Goal: Check status: Check status

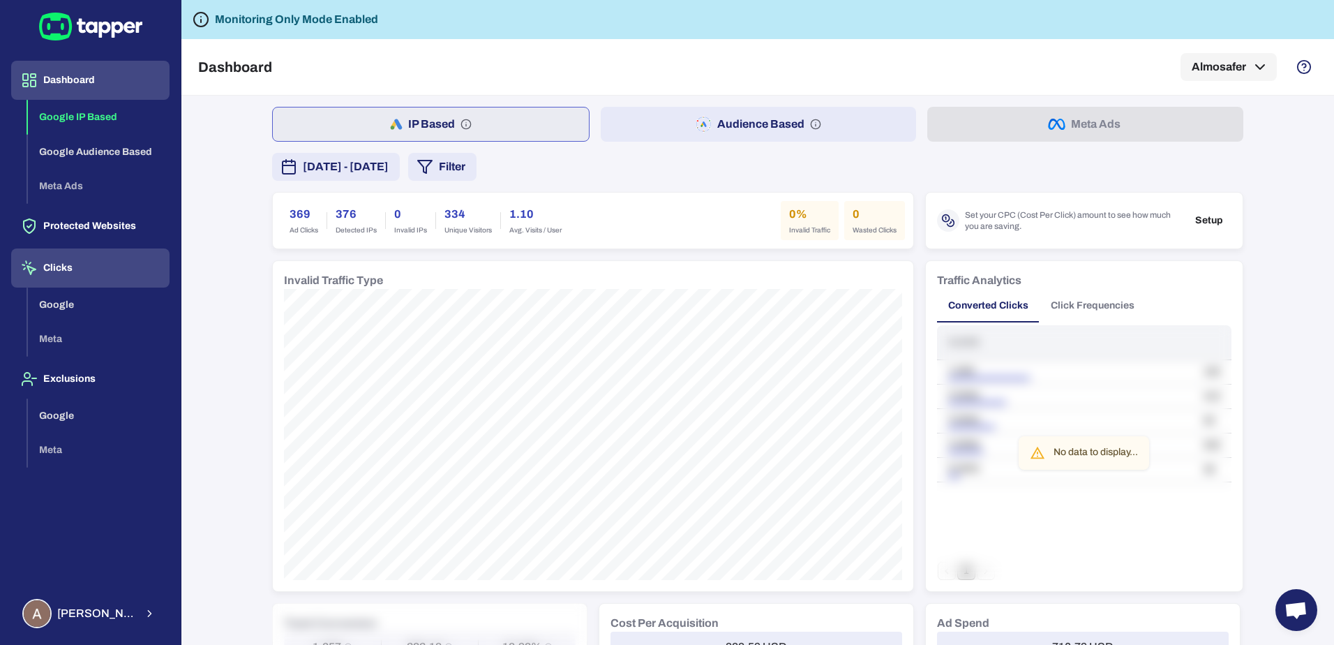
click at [78, 265] on button "Clicks" at bounding box center [90, 267] width 158 height 39
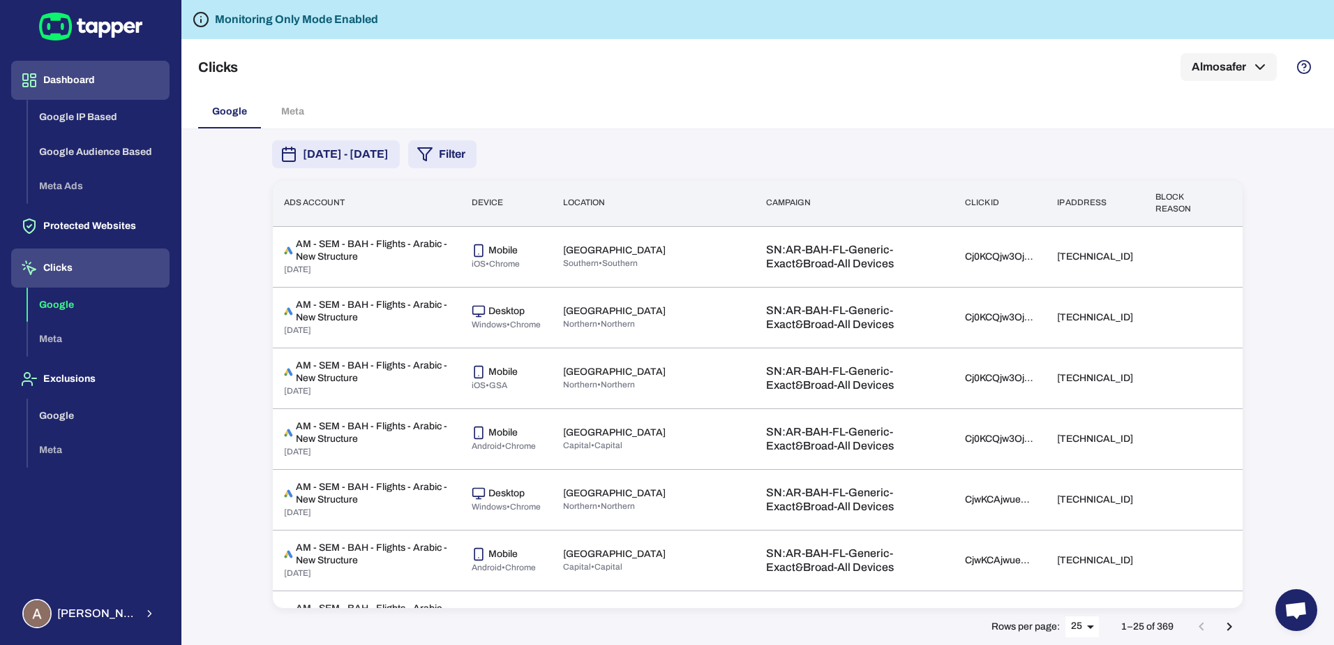
click at [76, 71] on button "Dashboard" at bounding box center [90, 80] width 158 height 39
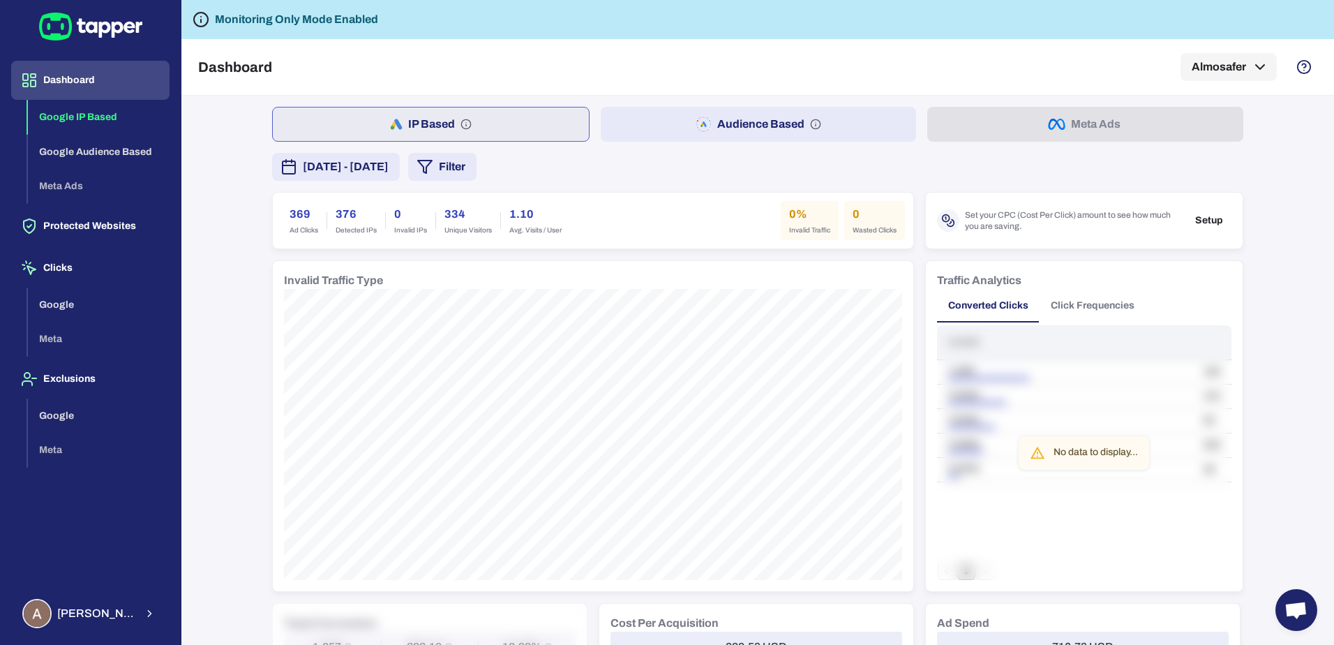
click at [389, 165] on span "[DATE] - [DATE]" at bounding box center [346, 166] width 86 height 17
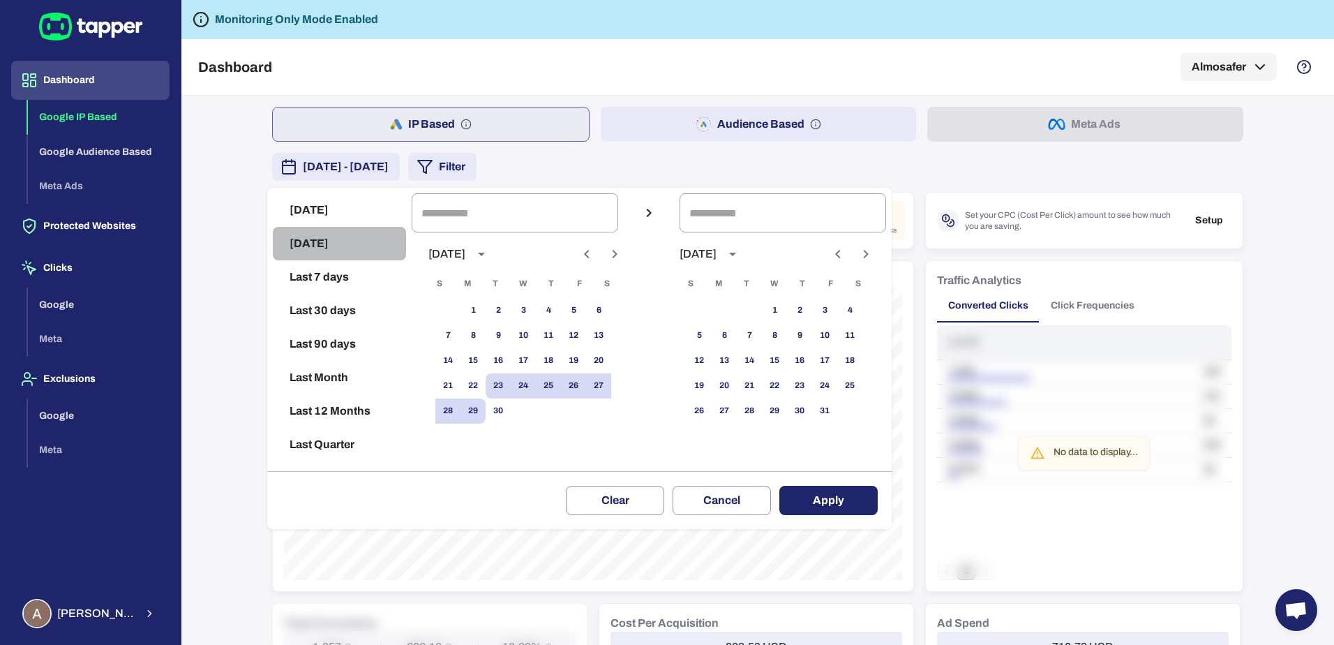
click at [315, 246] on button "[DATE]" at bounding box center [339, 243] width 133 height 33
type input "**********"
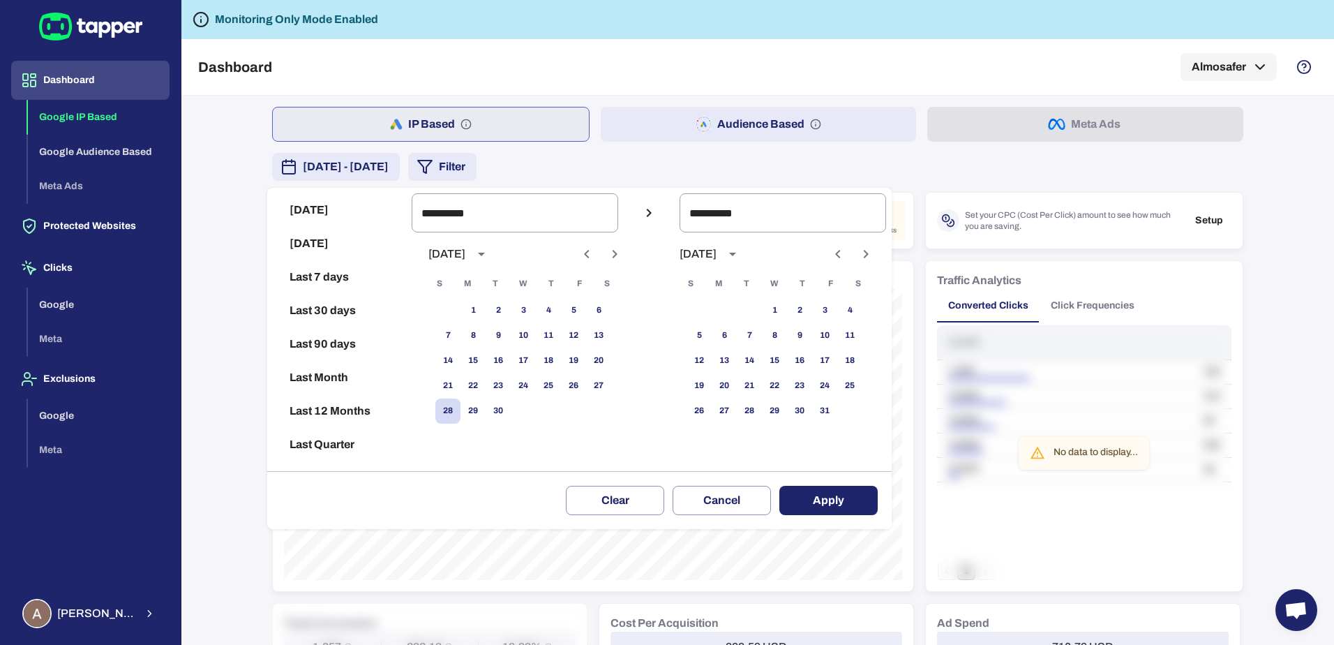
click at [837, 496] on button "Apply" at bounding box center [828, 499] width 98 height 29
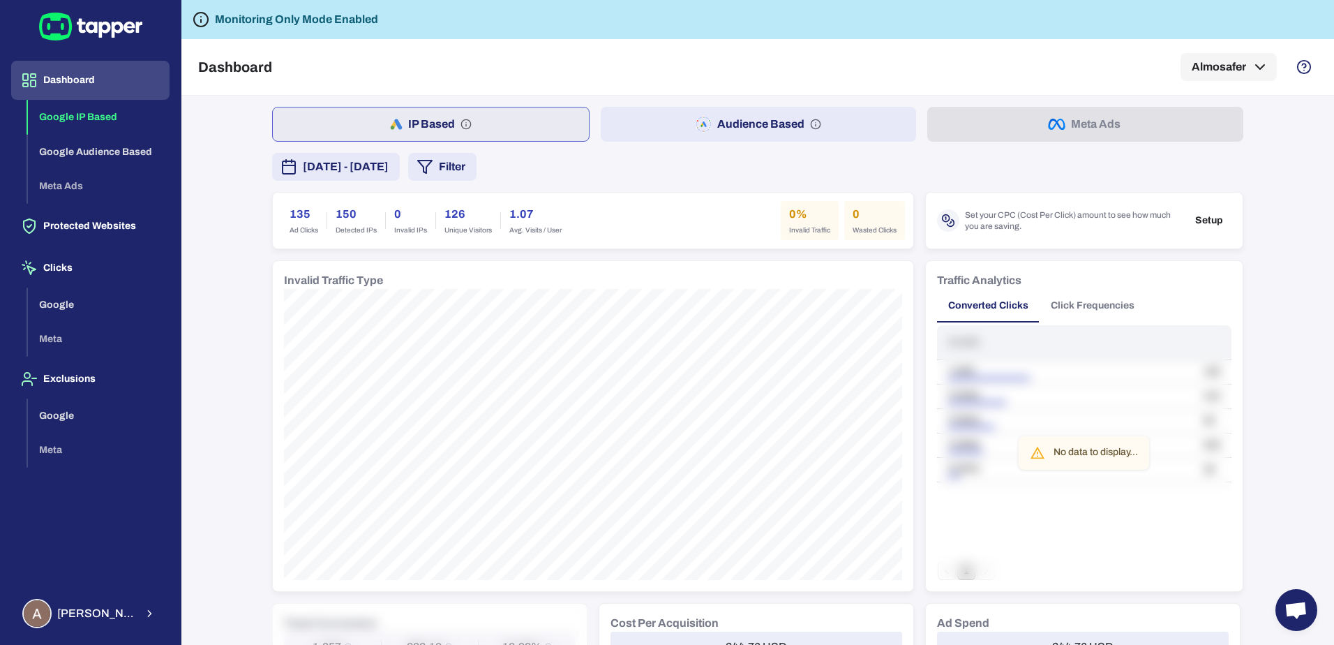
click at [389, 170] on span "[DATE] - [DATE]" at bounding box center [346, 166] width 86 height 17
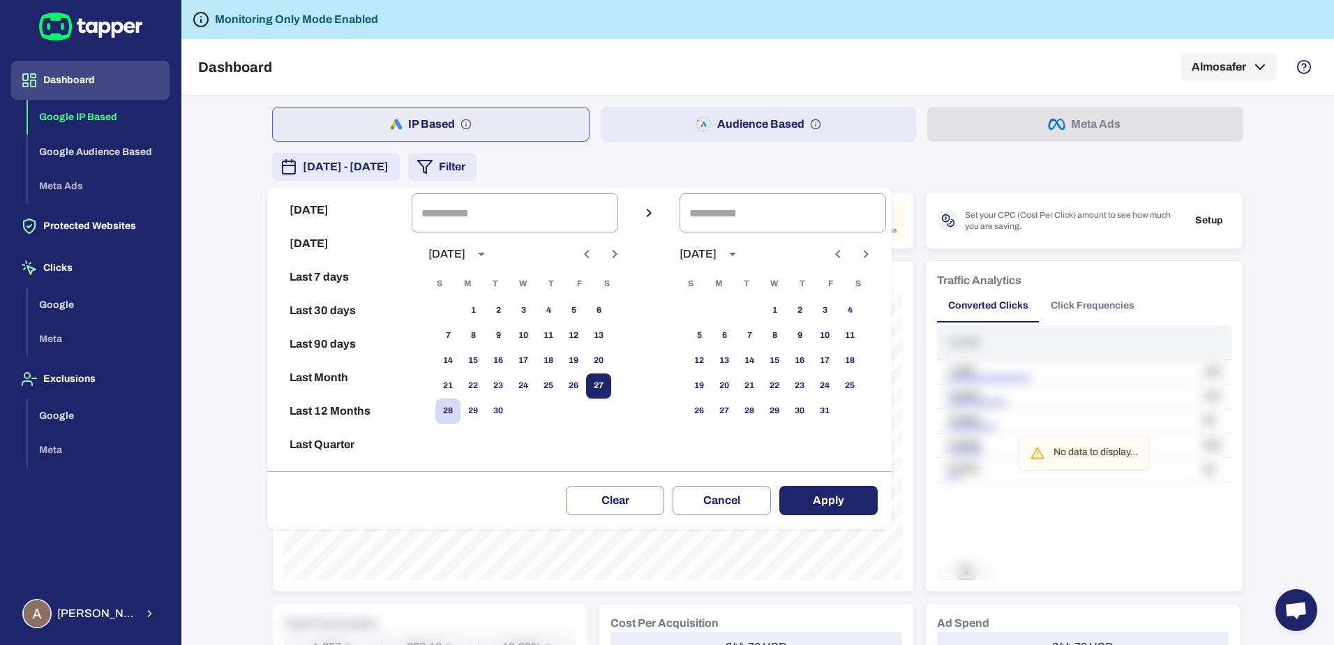
click at [608, 382] on button "27" at bounding box center [598, 385] width 25 height 25
type input "**********"
click at [608, 382] on button "27" at bounding box center [598, 385] width 25 height 25
click at [815, 495] on button "Apply" at bounding box center [828, 499] width 98 height 29
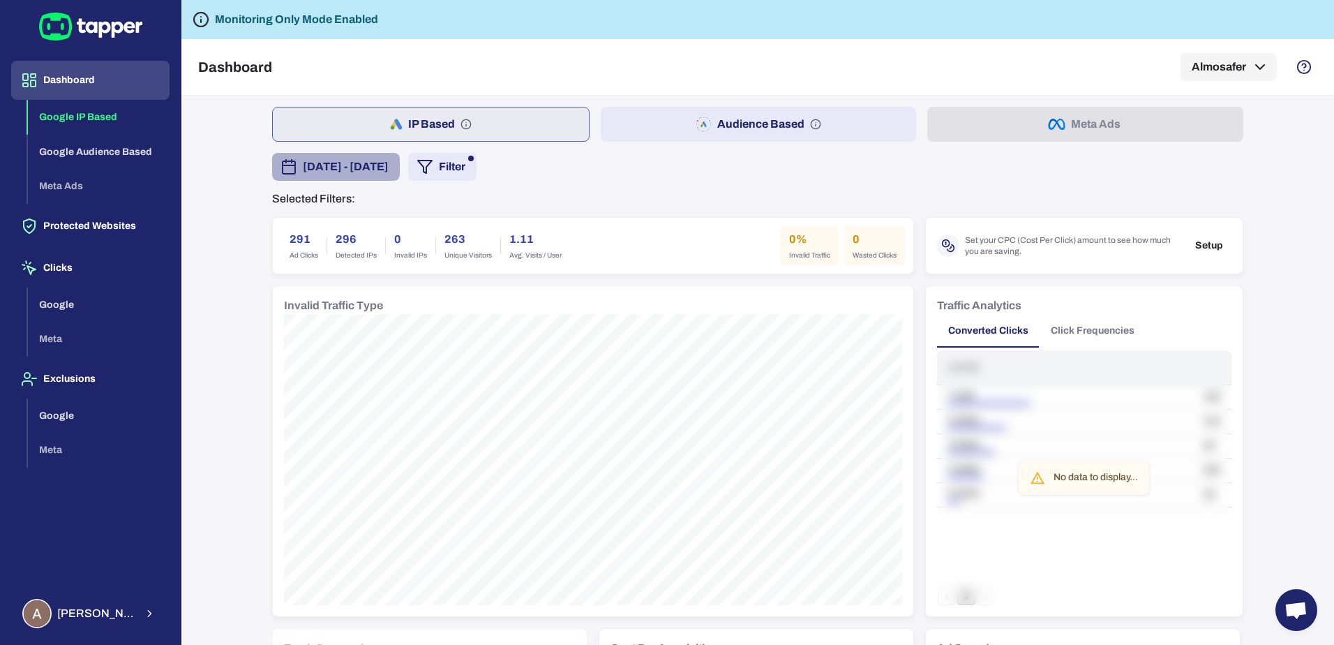
click at [389, 174] on span "[DATE] - [DATE]" at bounding box center [346, 166] width 86 height 17
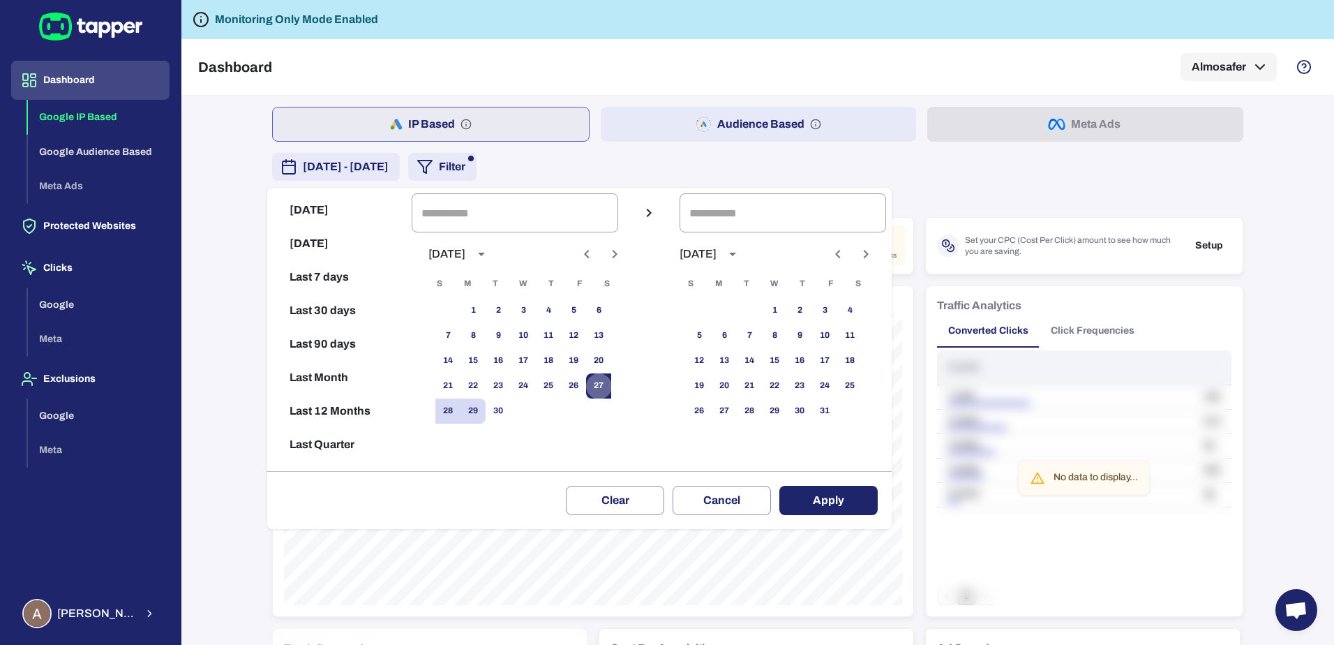
click at [611, 391] on button "27" at bounding box center [598, 385] width 25 height 25
type input "**********"
click at [451, 416] on button "28" at bounding box center [447, 410] width 25 height 25
type input "**********"
click at [825, 499] on button "Apply" at bounding box center [828, 499] width 98 height 29
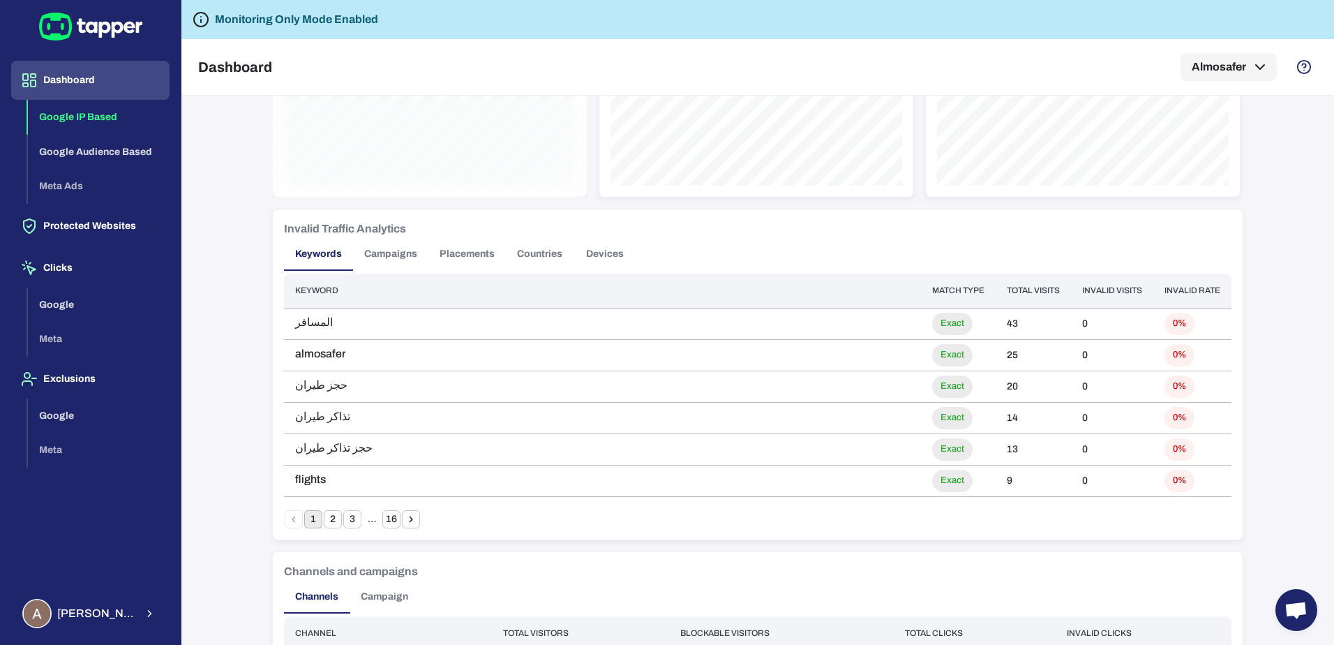
scroll to position [698, 0]
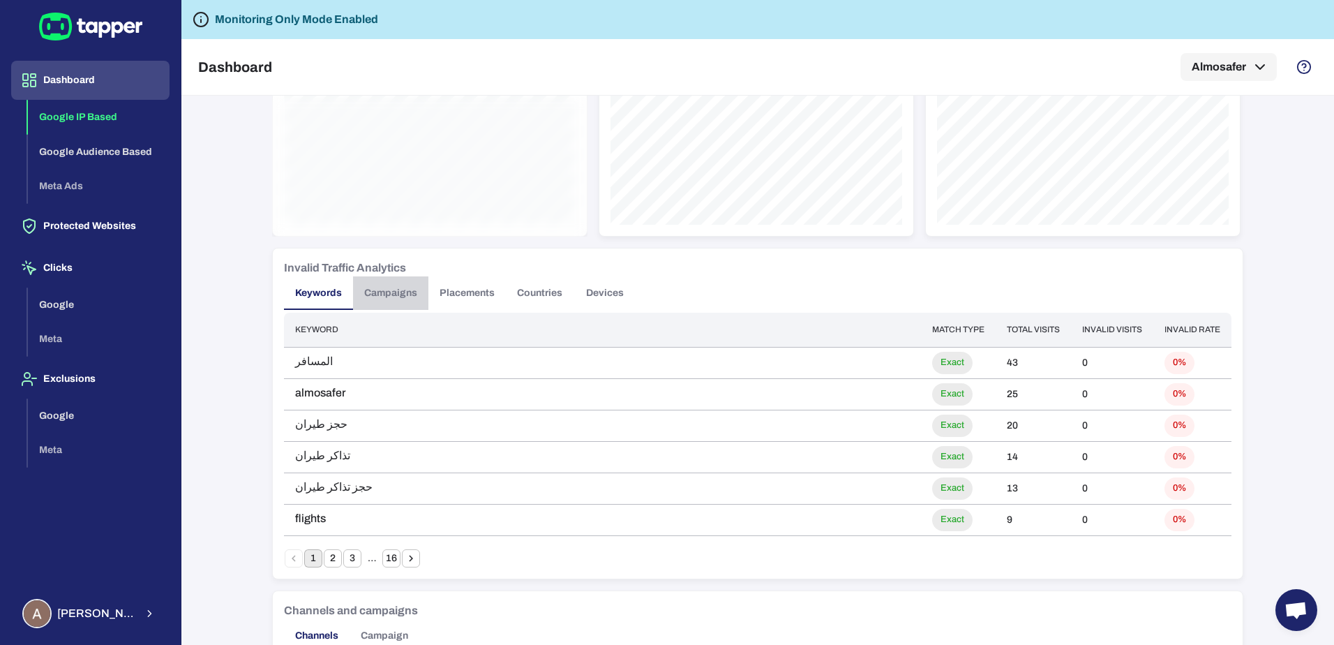
click at [391, 301] on button "Campaigns" at bounding box center [390, 292] width 75 height 33
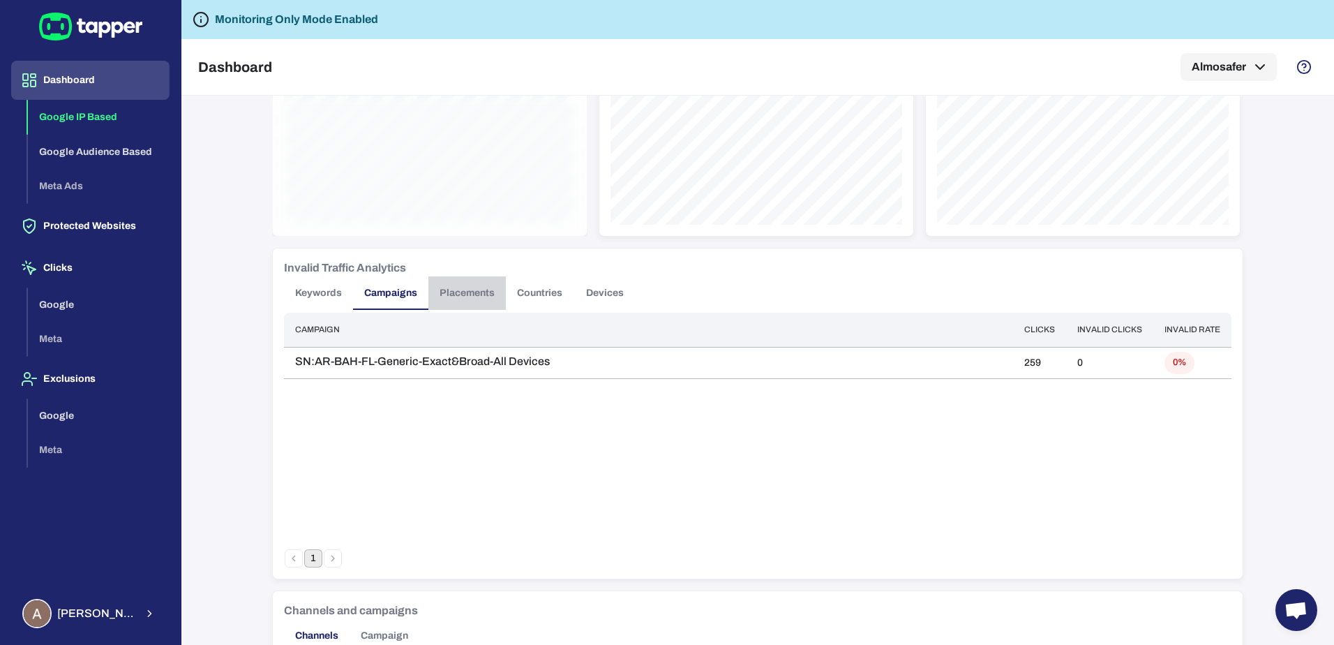
click at [473, 294] on button "Placements" at bounding box center [466, 292] width 77 height 33
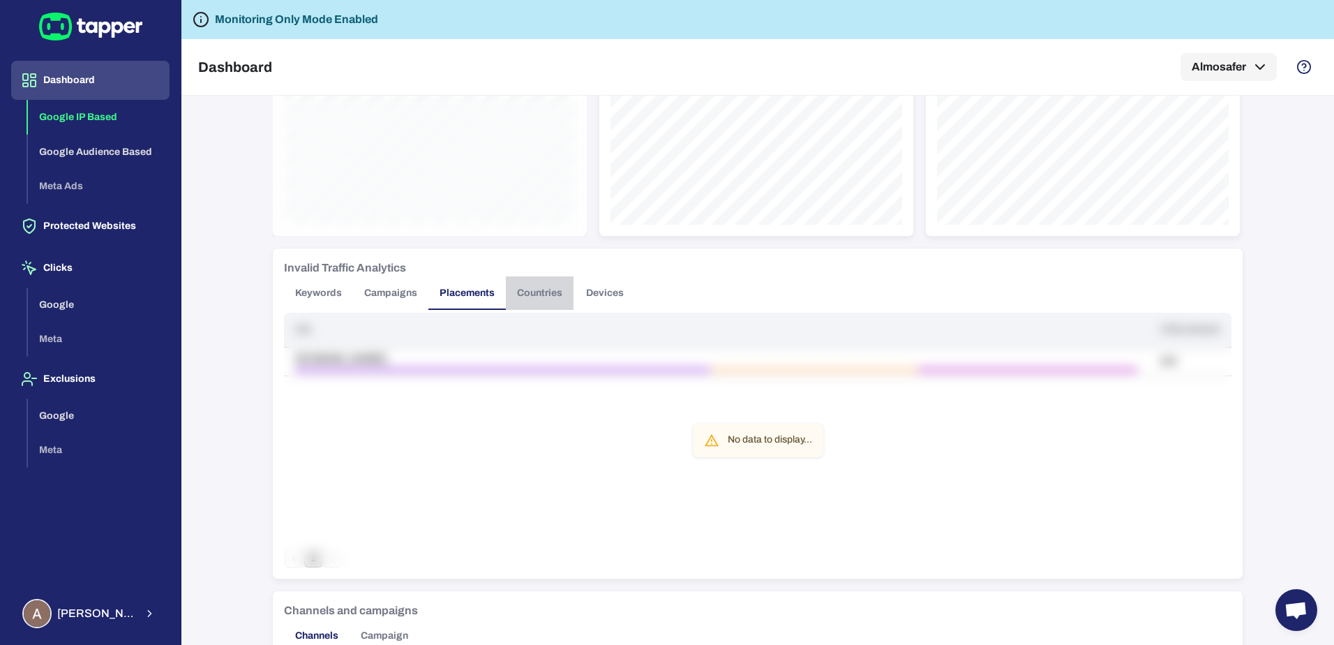
click at [541, 292] on button "Countries" at bounding box center [540, 292] width 68 height 33
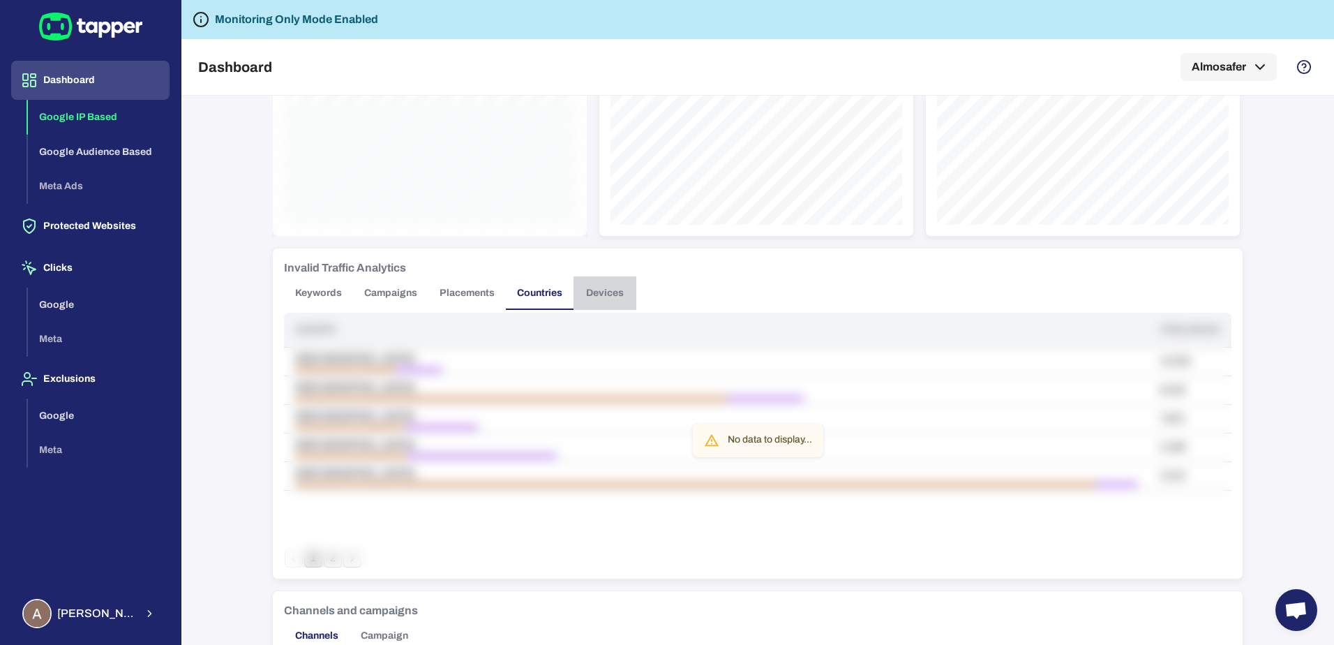
click at [607, 292] on button "Devices" at bounding box center [604, 292] width 63 height 33
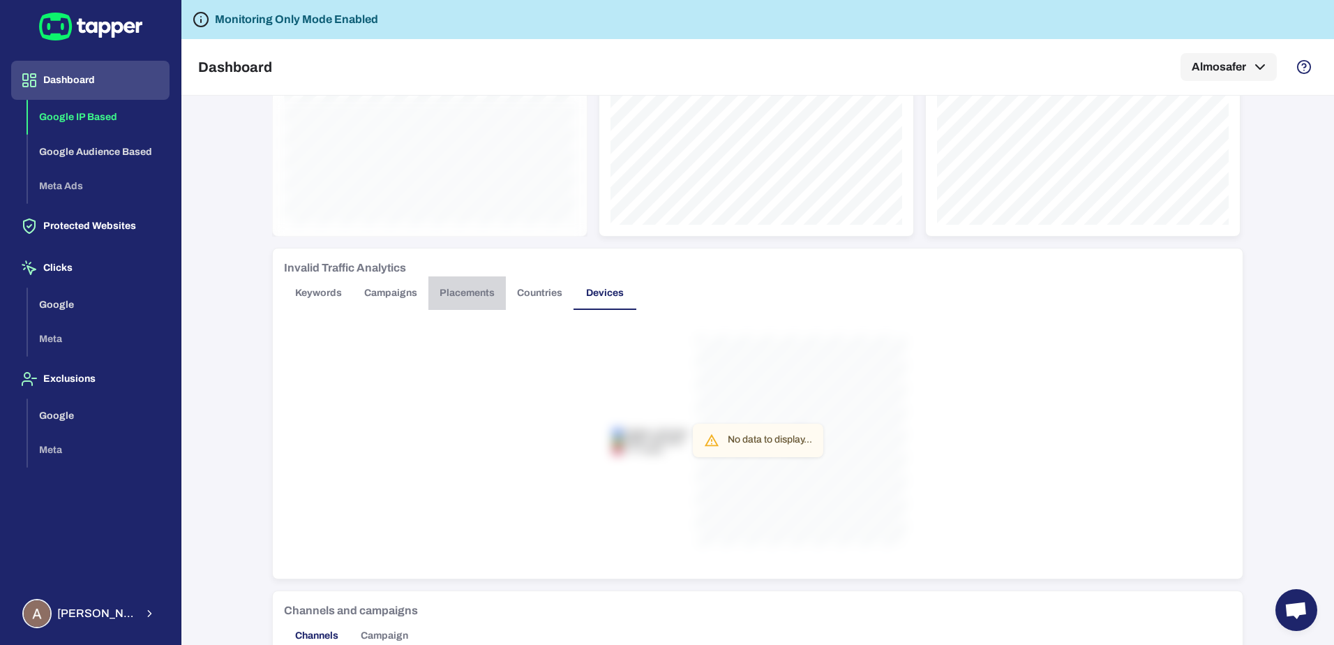
click at [460, 296] on button "Placements" at bounding box center [466, 292] width 77 height 33
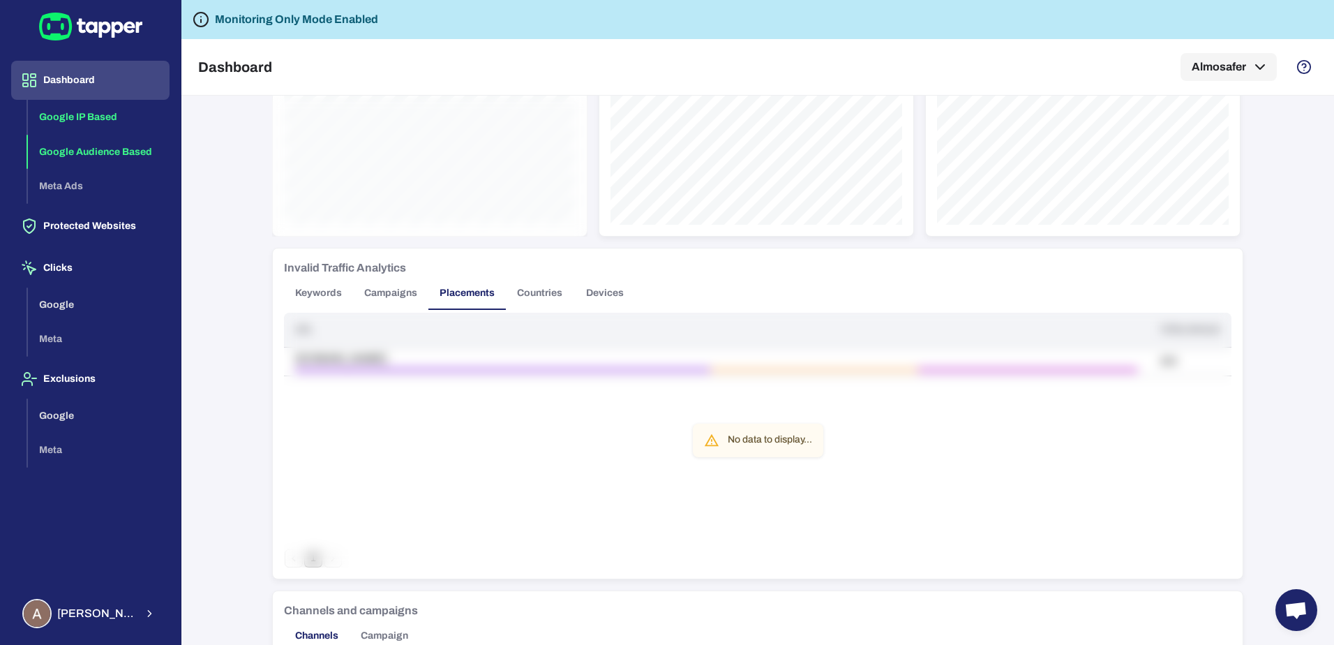
click at [90, 149] on button "Google Audience Based" at bounding box center [99, 152] width 142 height 35
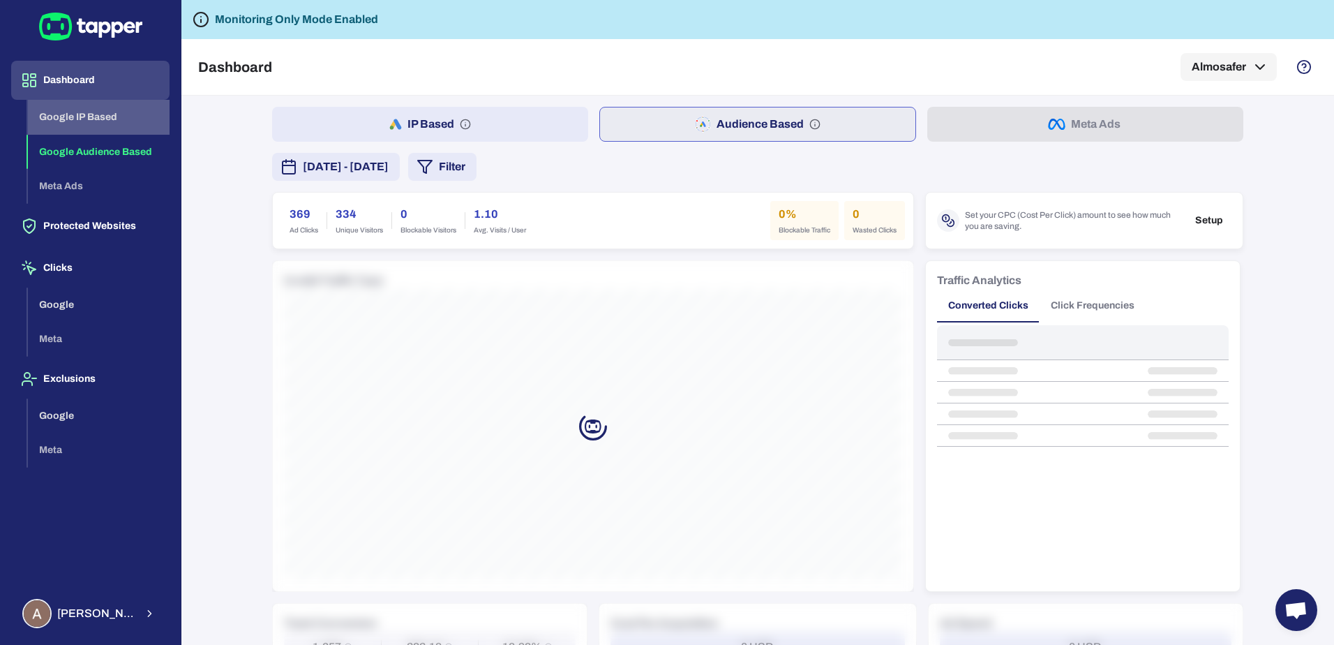
click at [95, 120] on button "Google IP Based" at bounding box center [99, 117] width 142 height 35
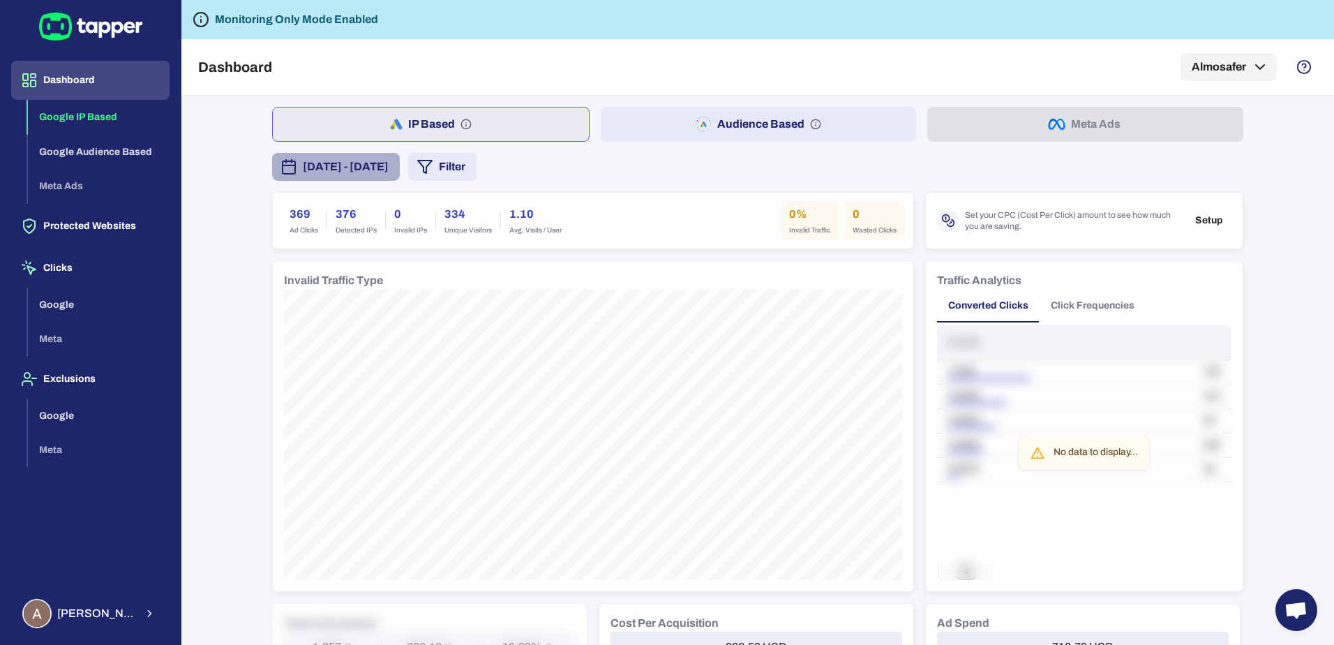
click at [389, 165] on span "[DATE] - [DATE]" at bounding box center [346, 166] width 86 height 17
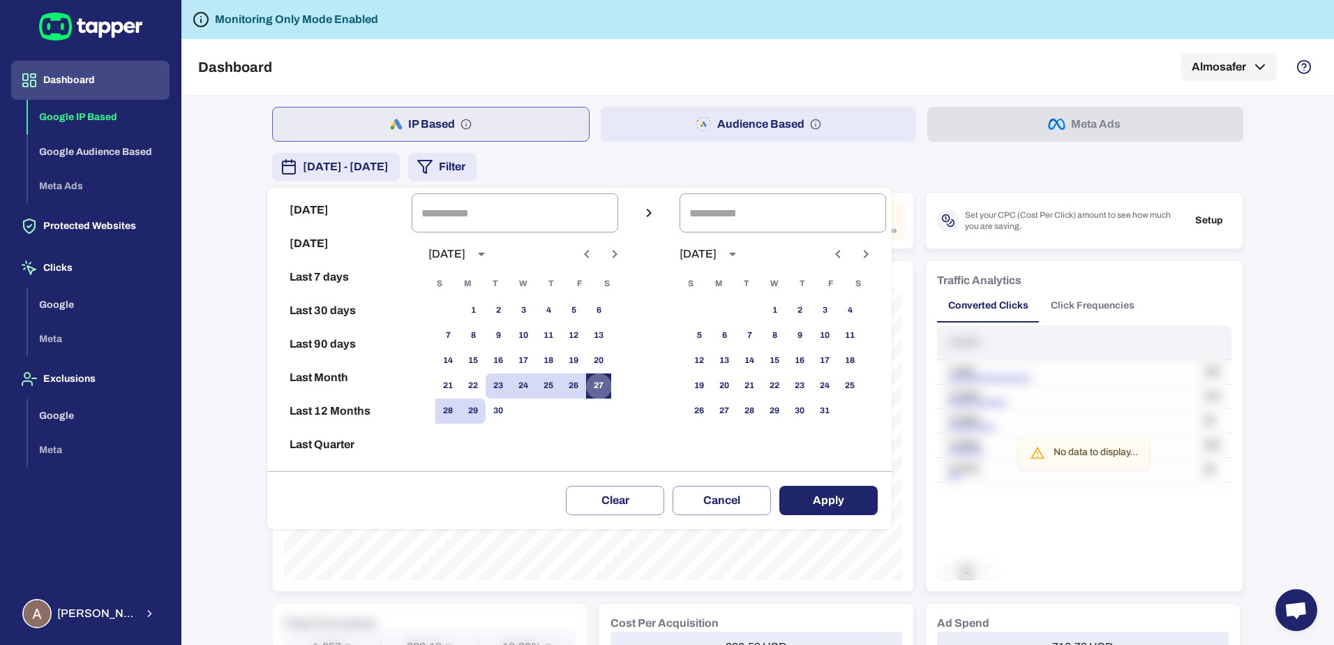
click at [611, 391] on button "27" at bounding box center [598, 385] width 25 height 25
type input "**********"
click at [460, 409] on button "28" at bounding box center [447, 410] width 25 height 25
type input "**********"
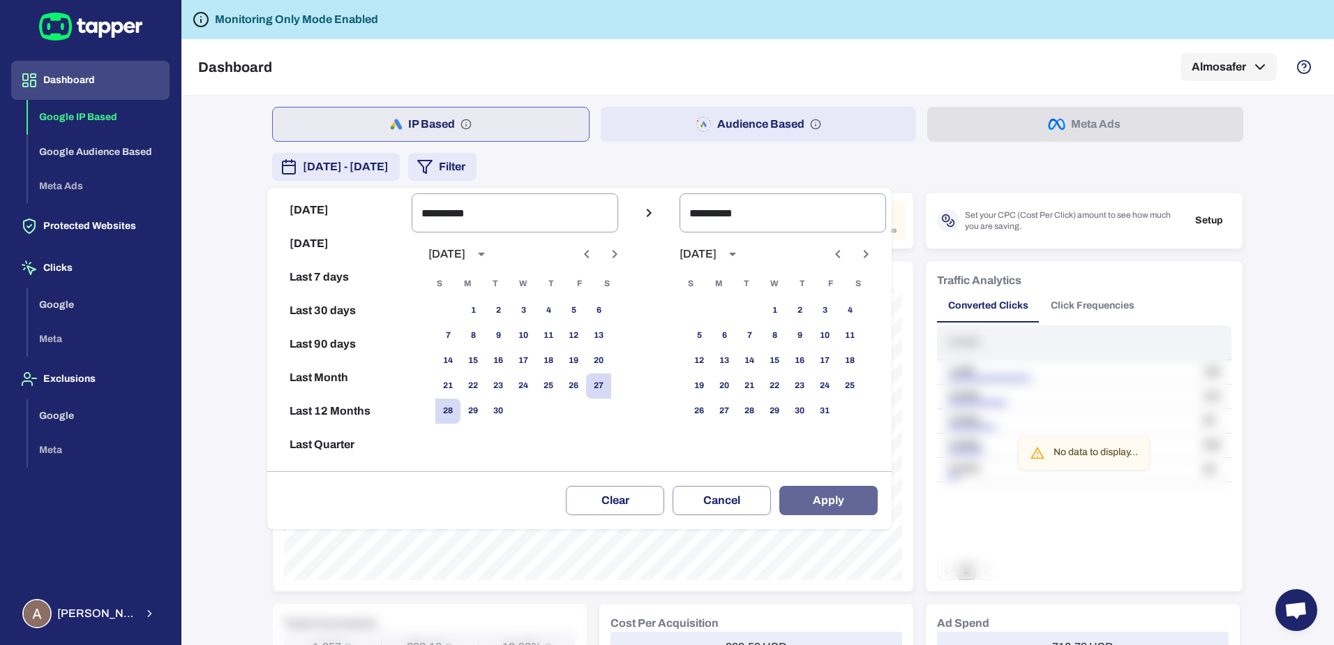
click at [824, 499] on button "Apply" at bounding box center [828, 499] width 98 height 29
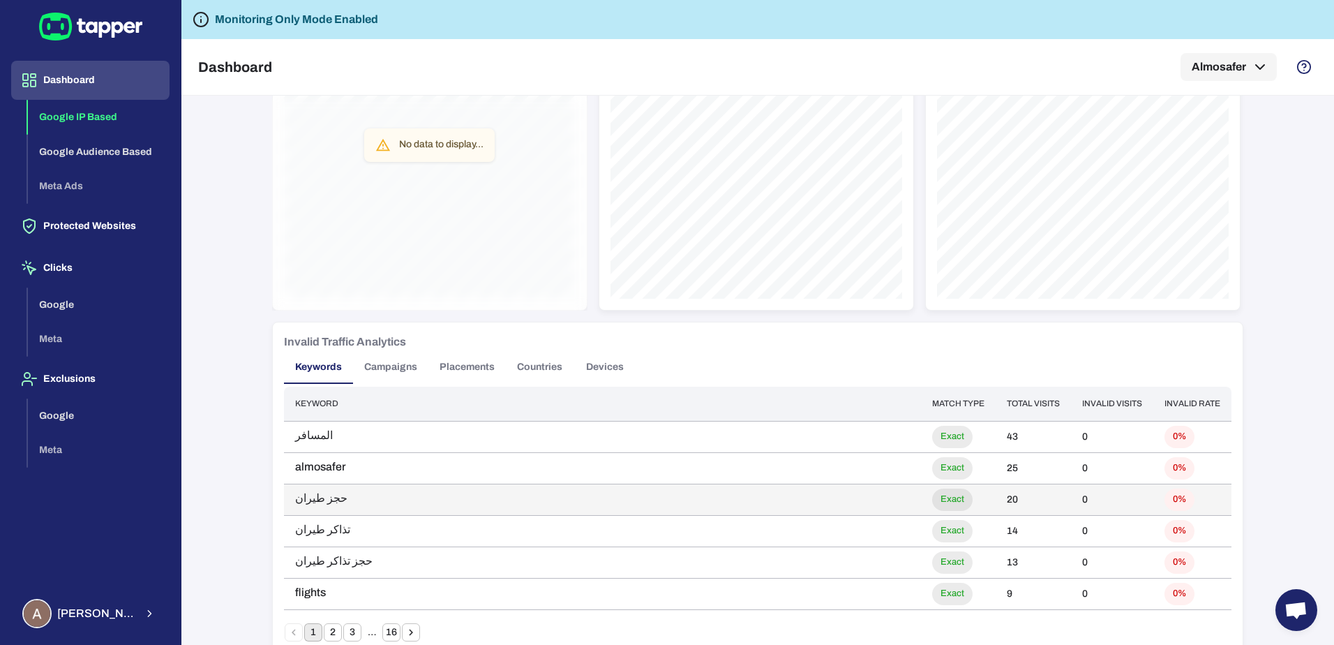
scroll to position [628, 0]
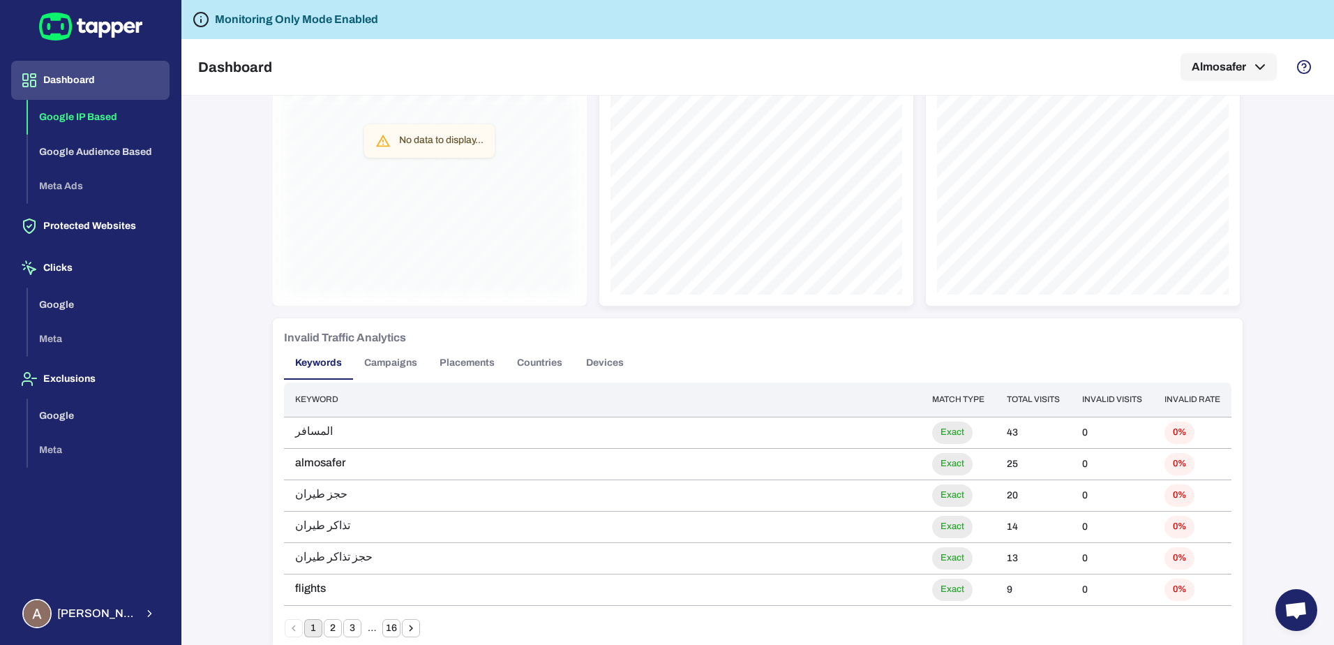
click at [392, 370] on button "Campaigns" at bounding box center [390, 362] width 75 height 33
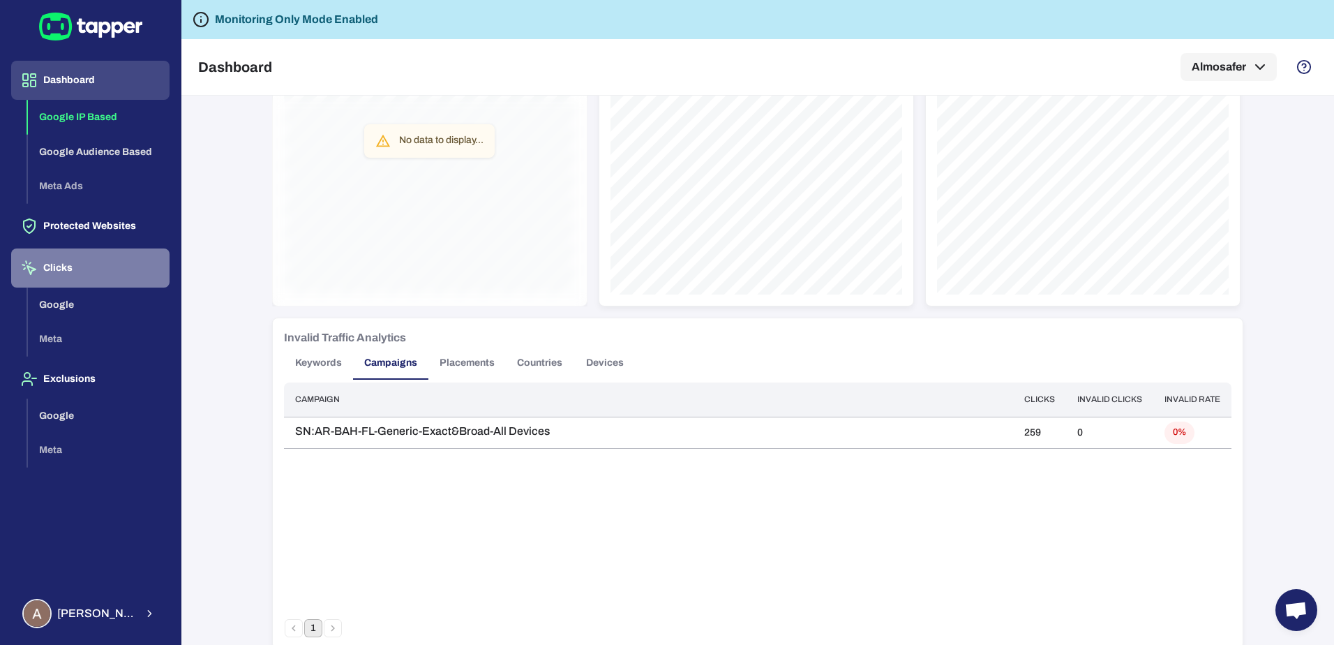
click at [82, 283] on button "Clicks" at bounding box center [90, 267] width 158 height 39
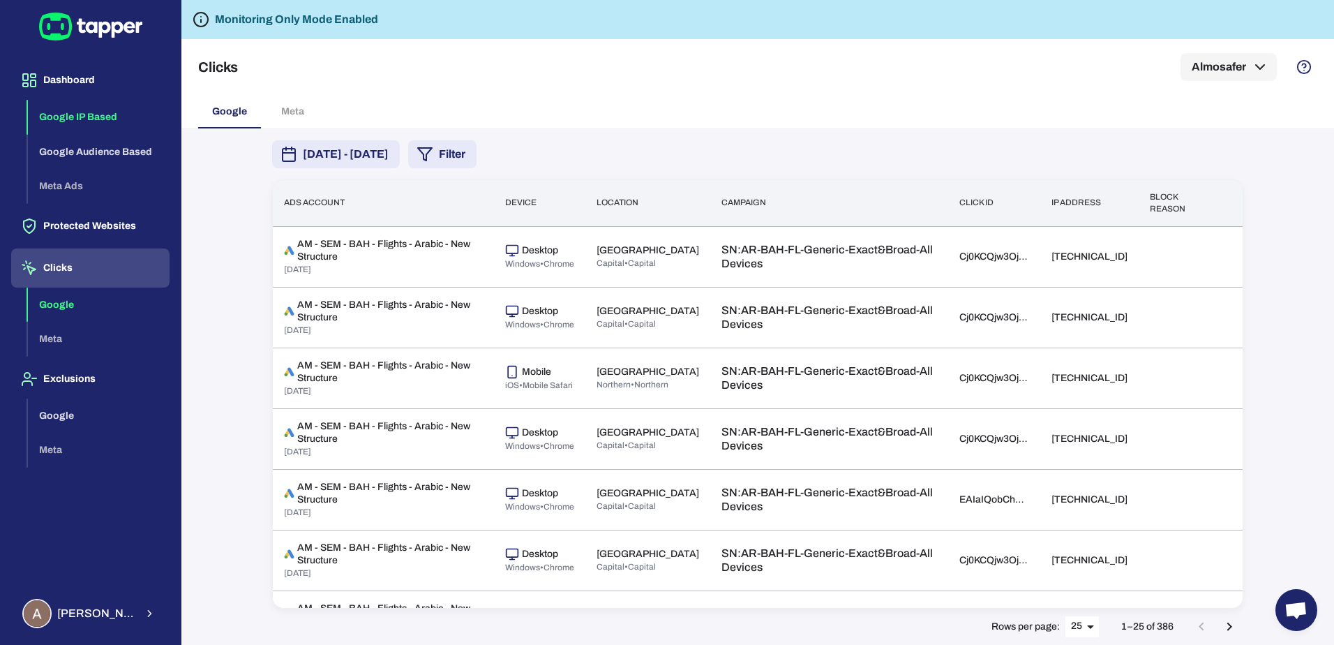
click at [91, 107] on button "Google IP Based" at bounding box center [99, 117] width 142 height 35
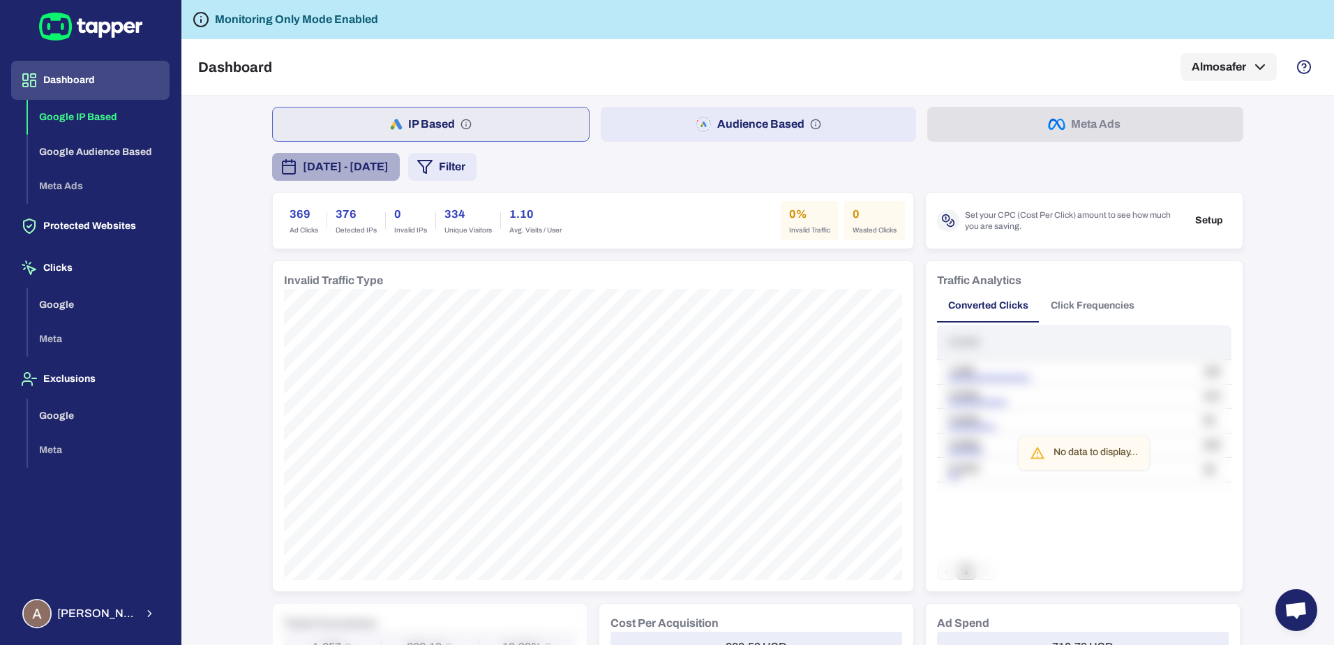
click at [389, 172] on span "[DATE] - [DATE]" at bounding box center [346, 166] width 86 height 17
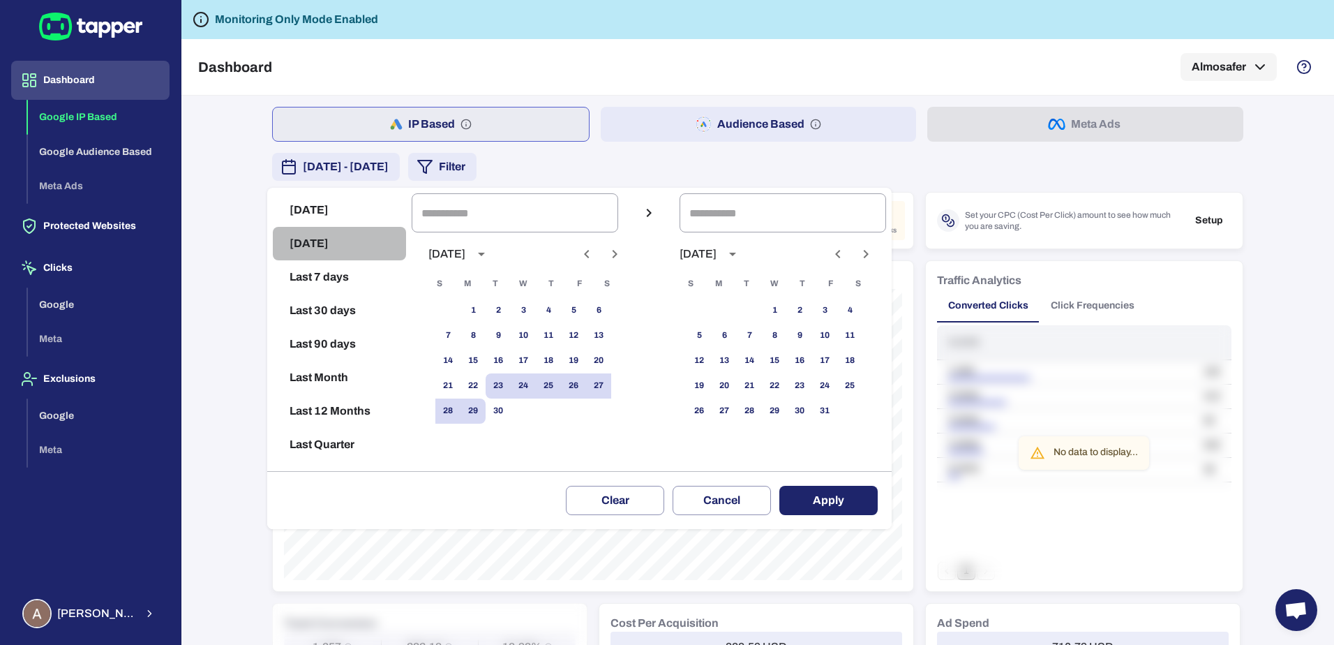
click at [336, 235] on button "[DATE]" at bounding box center [339, 243] width 133 height 33
type input "**********"
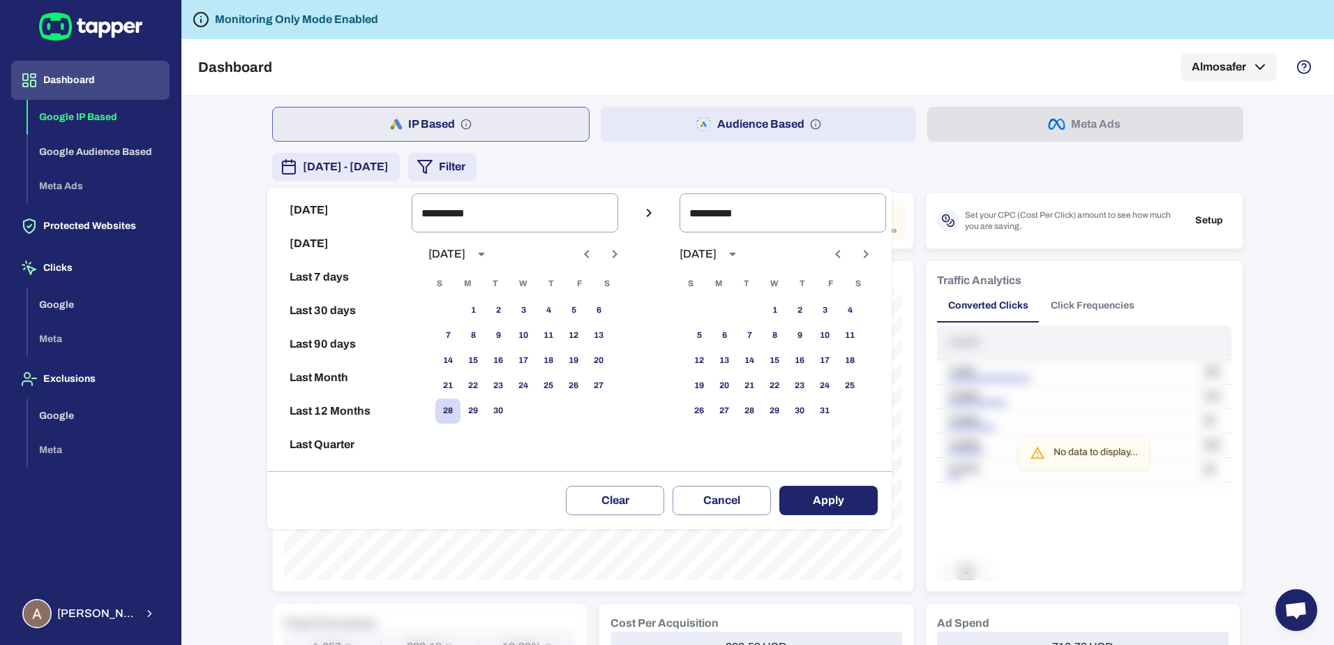
click at [831, 498] on button "Apply" at bounding box center [828, 499] width 98 height 29
